Goal: Transaction & Acquisition: Purchase product/service

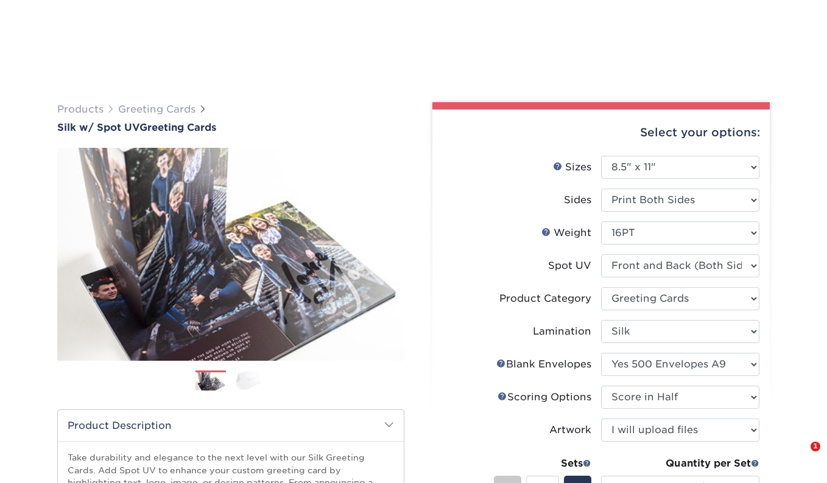
select select "8.50x11.00"
select select "b7f8198f-f281-4438-a52e-cd7a5c5c0cfc"
select select "ccacb42f-45f7-42d3-bbd3-7c8421cf37f0"
select select "1332aeb0-6674-40ae-bdff-c880931fba6a"
select select "b23166fa-223a-4016-b2d3-d3438452c7d9"
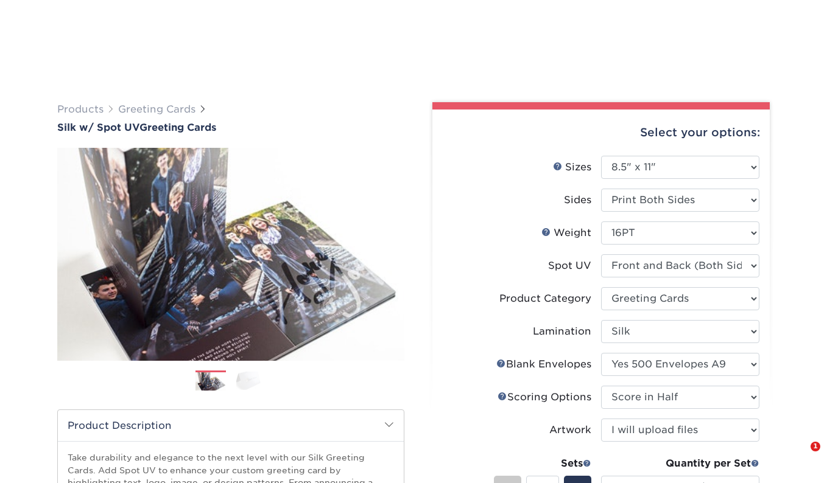
select select "upload"
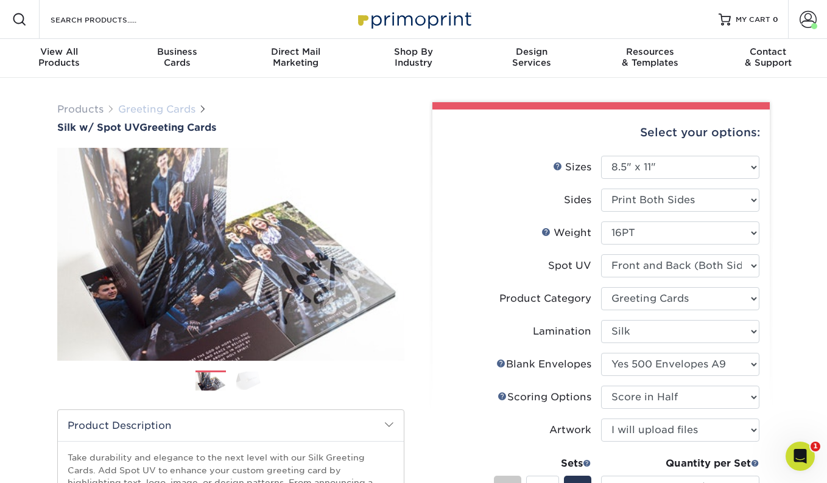
click at [180, 107] on link "Greeting Cards" at bounding box center [156, 109] width 77 height 12
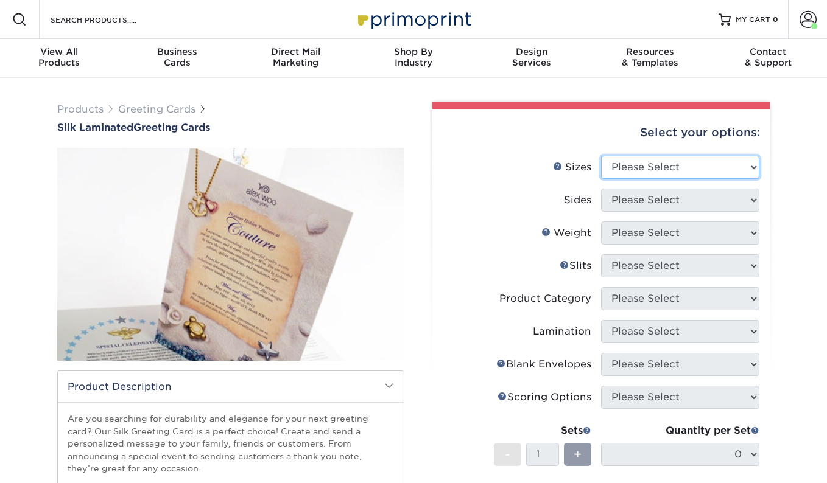
select select "8.50x11.00"
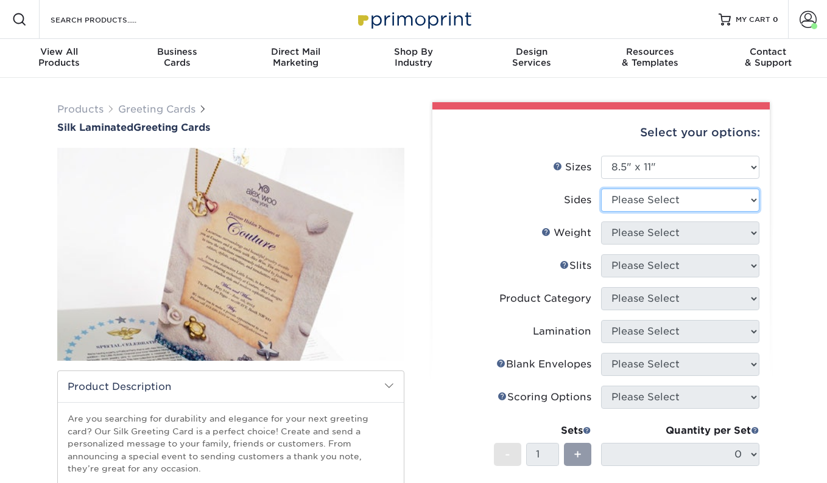
select select "13abbda7-1d64-4f25-8bb2-c179b224825d"
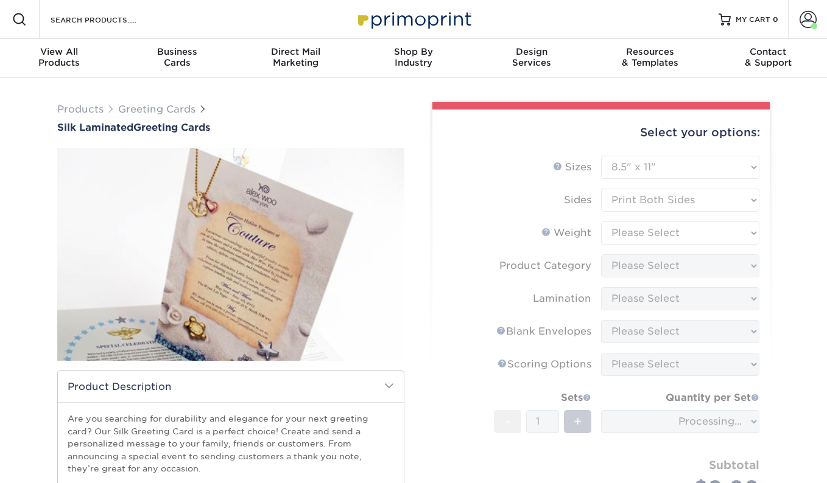
click at [636, 231] on form "Sizes Help Sizes Please Select 4.25" x 11" 5.5" x 8.5" 6" x 9" 6" x 12" 7" x 10…" at bounding box center [601, 342] width 318 height 372
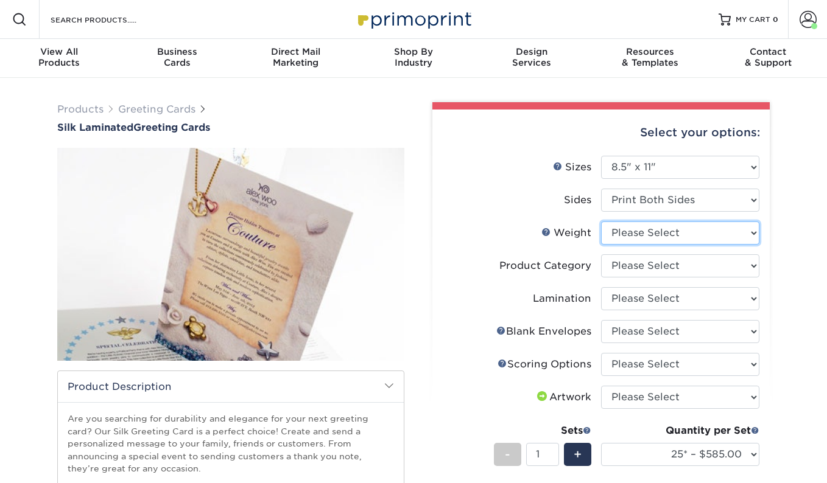
select select "16PT"
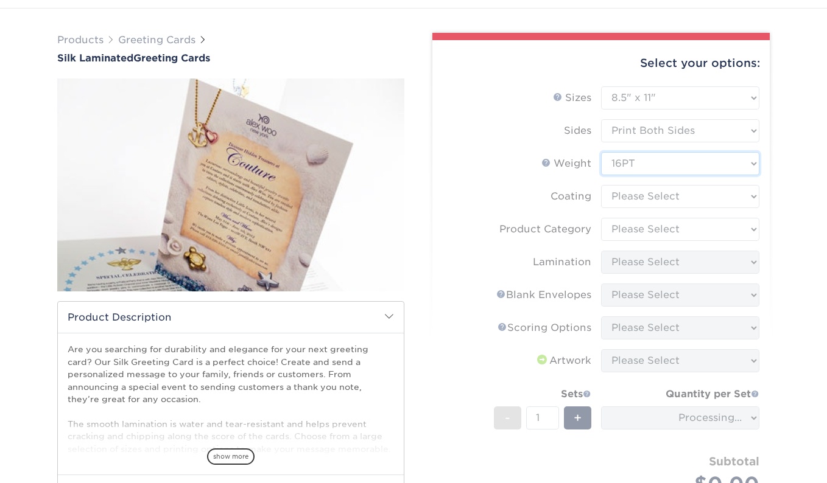
scroll to position [69, 0]
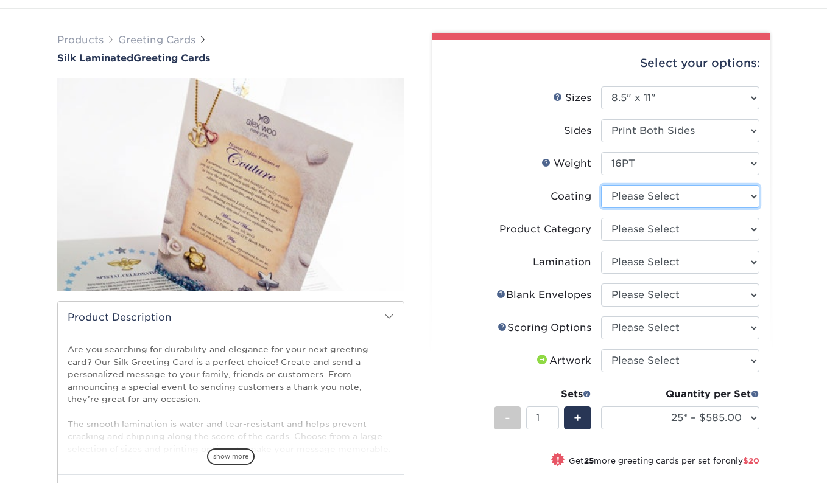
select select "3e7618de-abca-4bda-9f97-8b9129e913d8"
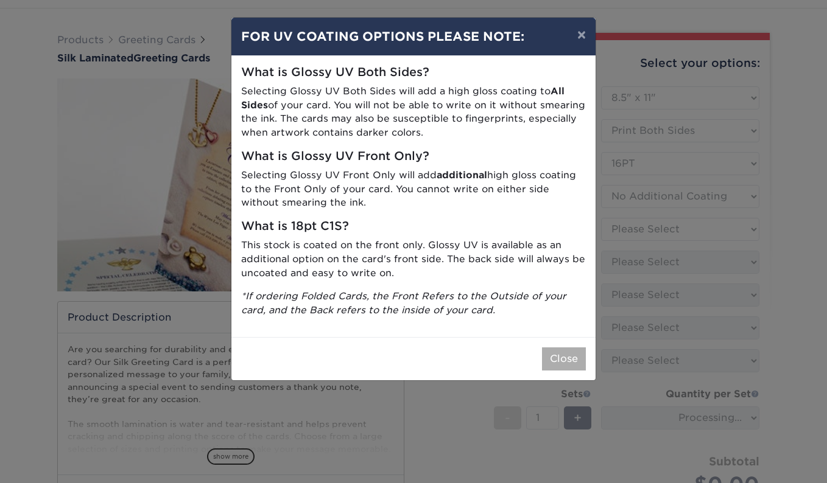
click at [578, 350] on button "Close" at bounding box center [564, 359] width 44 height 23
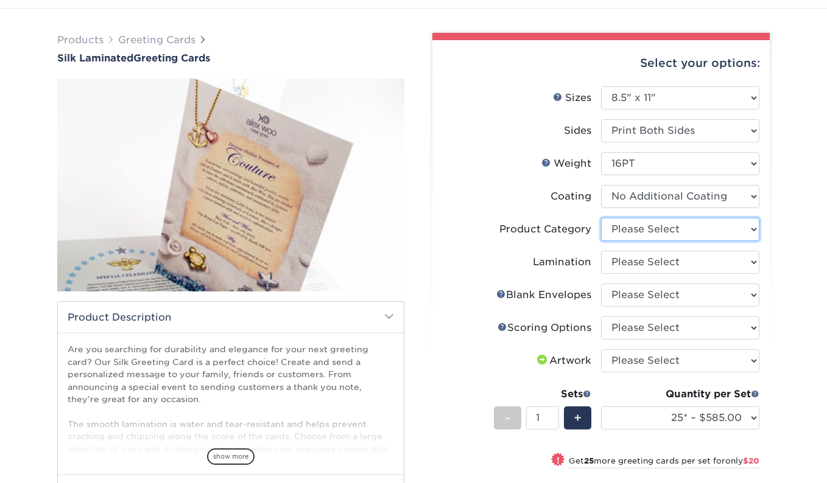
select select "b7f8198f-f281-4438-a52e-cd7a5c5c0cfc"
select select "ccacb42f-45f7-42d3-bbd3-7c8421cf37f0"
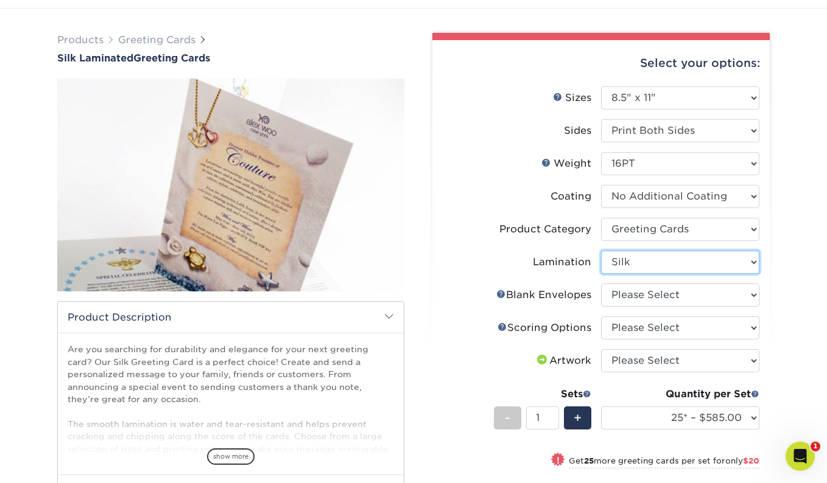
scroll to position [0, 0]
select select "1332aeb0-6674-40ae-bdff-c880931fba6a"
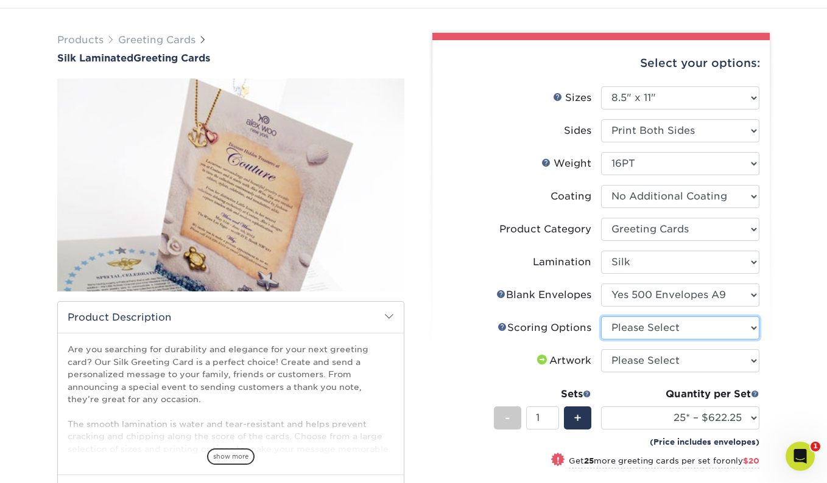
select select "b23166fa-223a-4016-b2d3-d3438452c7d9"
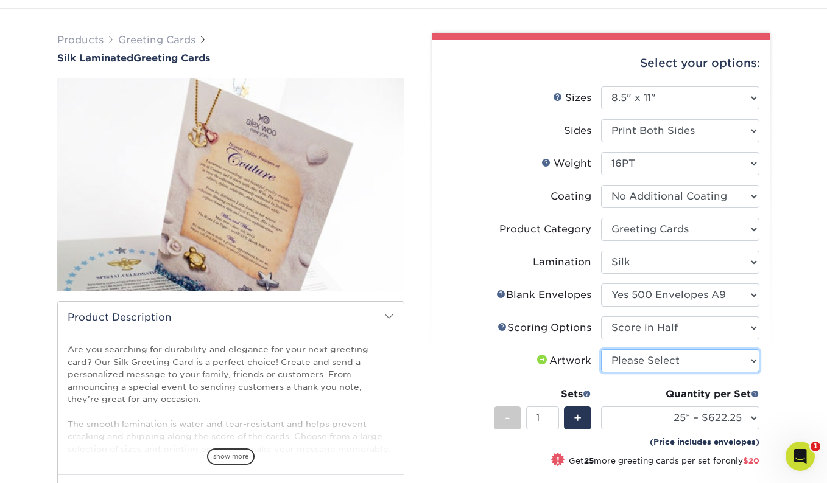
select select "upload"
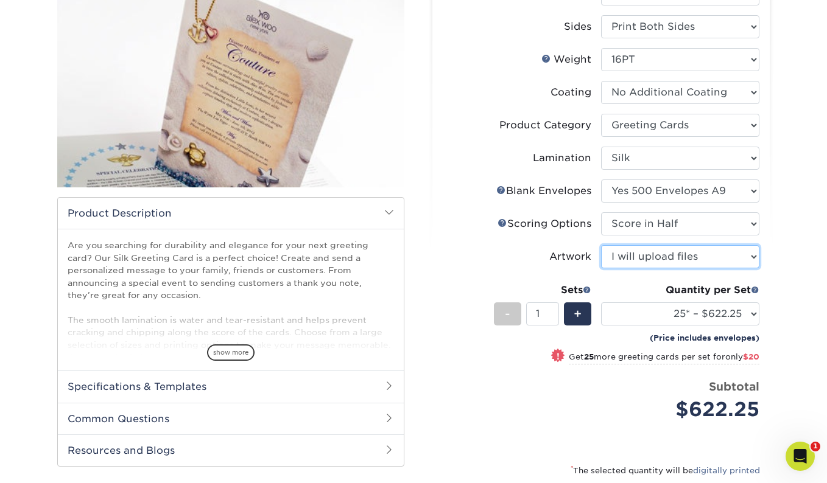
scroll to position [173, 0]
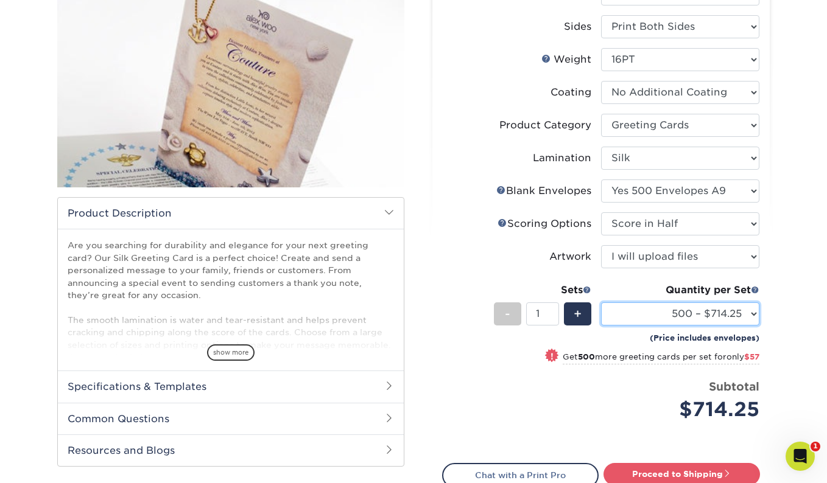
select select "1000 – $771.25"
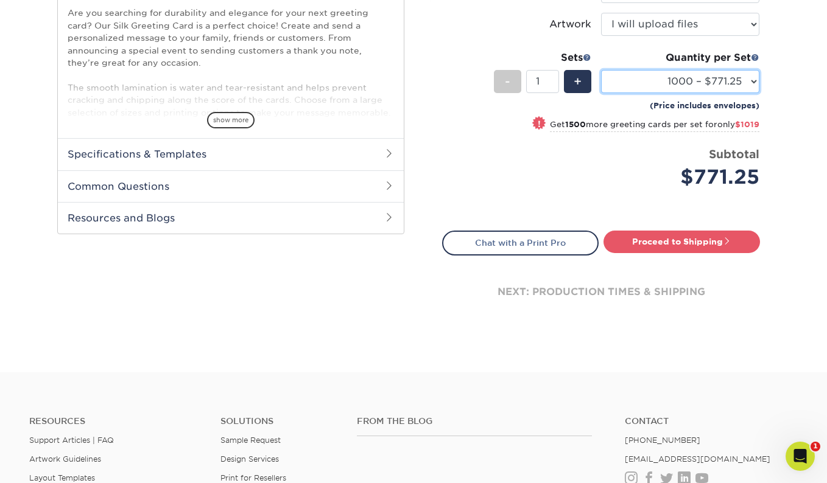
scroll to position [425, 0]
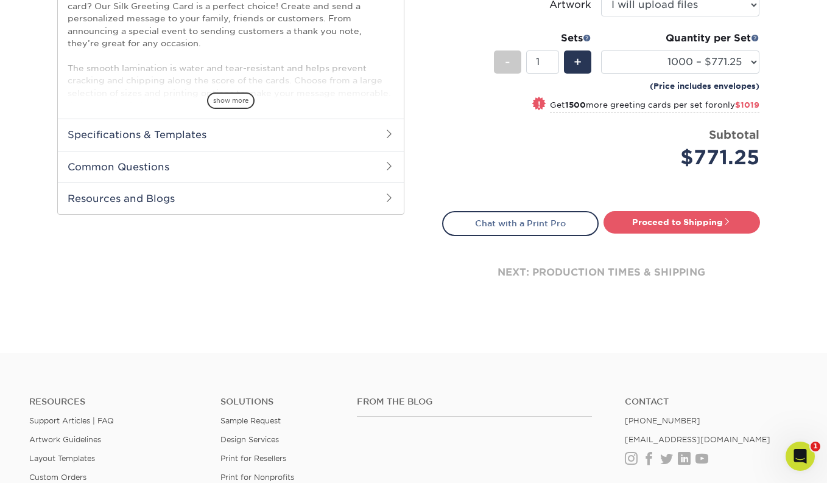
click at [595, 265] on div "next: production times & shipping" at bounding box center [601, 272] width 318 height 73
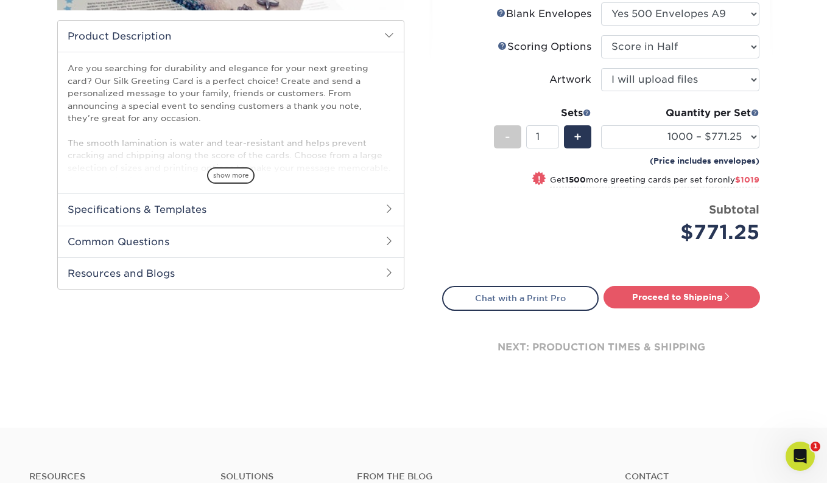
scroll to position [312, 0]
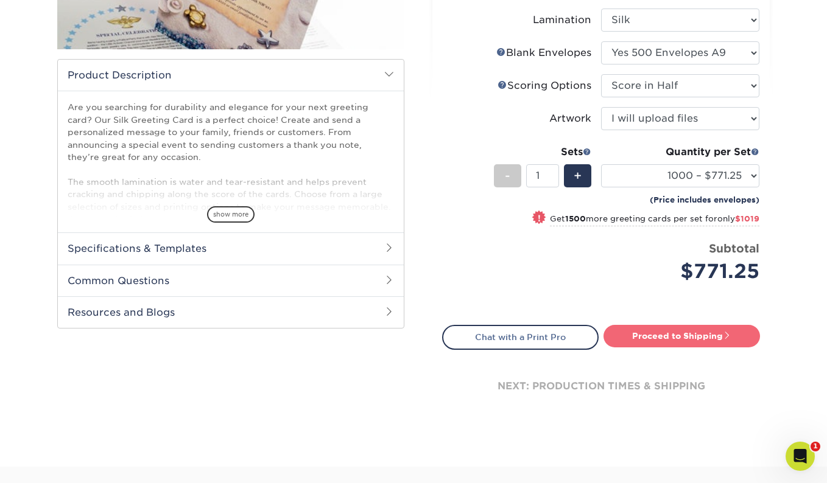
click at [676, 337] on link "Proceed to Shipping" at bounding box center [681, 336] width 156 height 22
type input "Set 1"
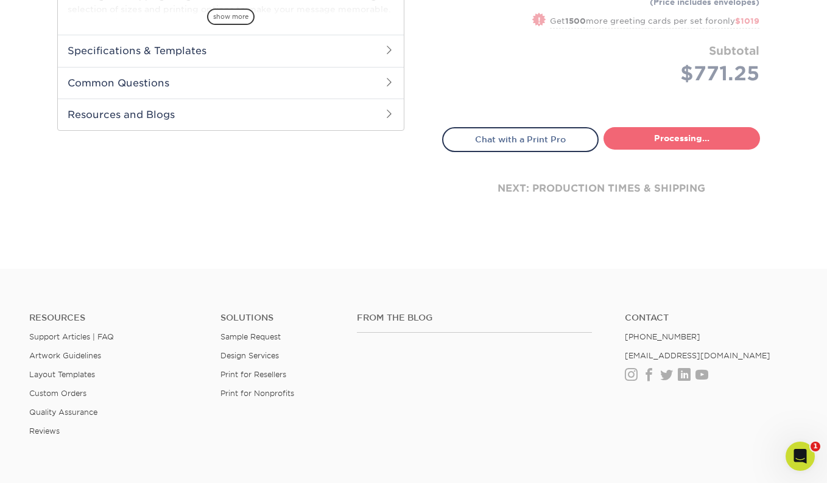
select select "5d60a1dd-1422-48b8-9d22-aa62b45aa67d"
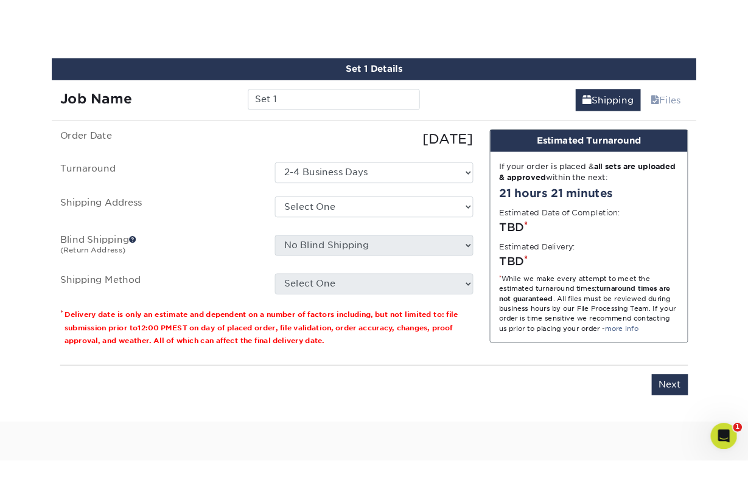
scroll to position [669, 0]
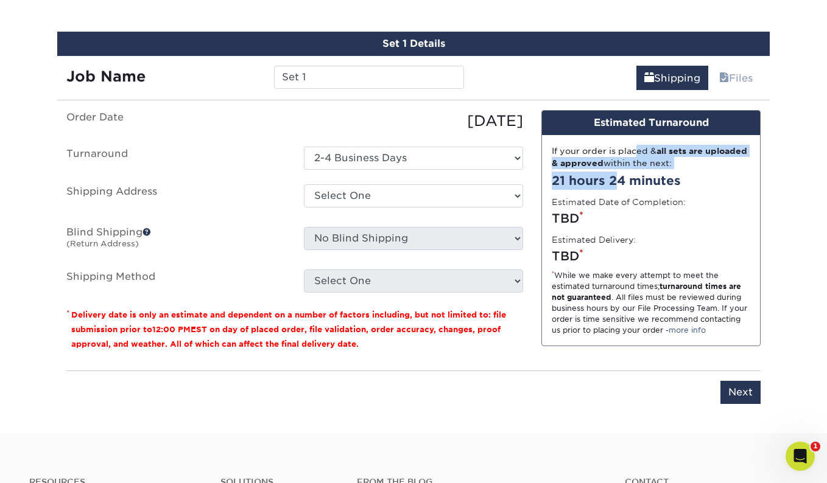
drag, startPoint x: 594, startPoint y: 148, endPoint x: 620, endPoint y: 178, distance: 40.1
click at [620, 178] on div "If your order is placed & all sets are uploaded & approved within the next: 21 …" at bounding box center [651, 240] width 218 height 211
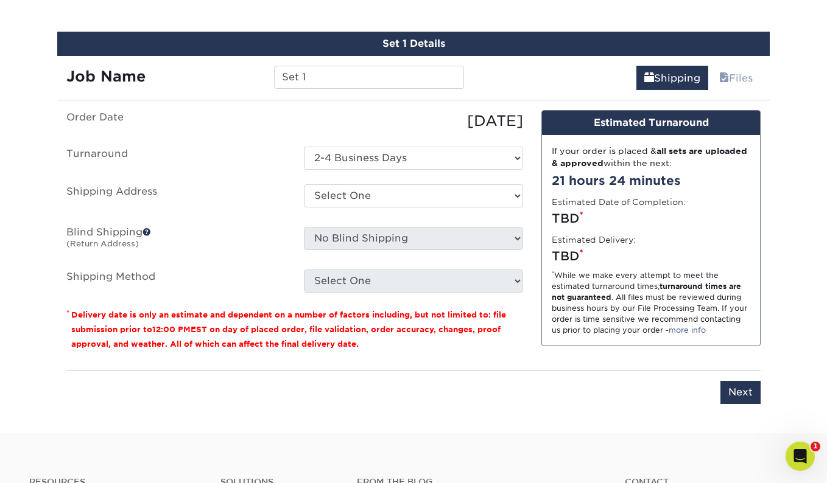
click at [590, 177] on div "21 hours 24 minutes" at bounding box center [650, 181] width 198 height 18
